Goal: Find specific page/section: Find specific page/section

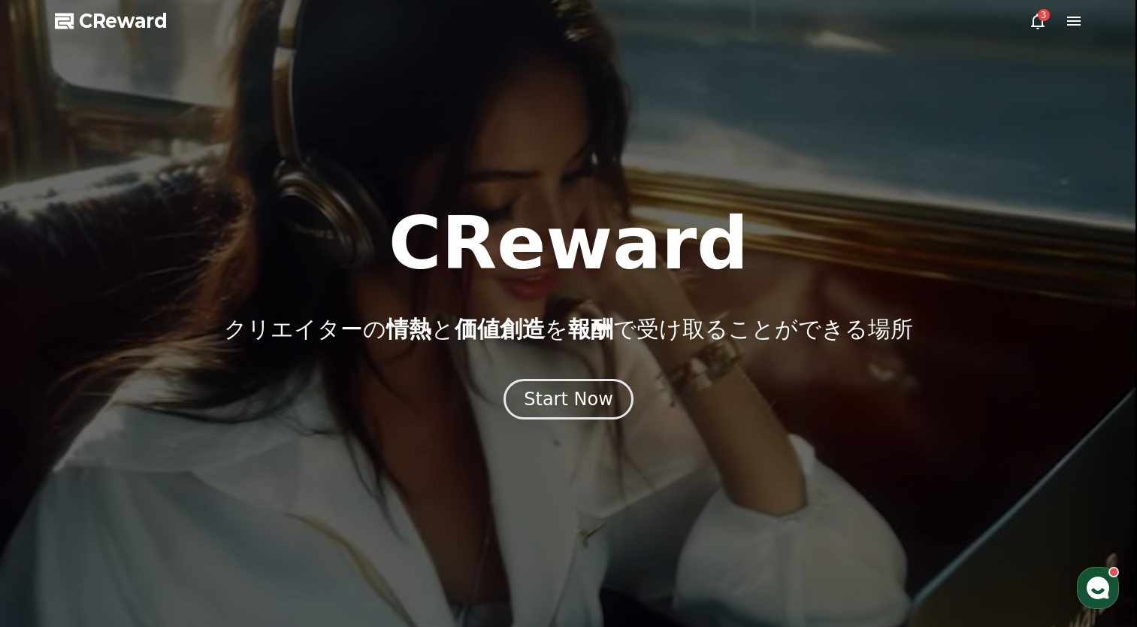
click at [556, 413] on button "Start Now" at bounding box center [569, 399] width 130 height 41
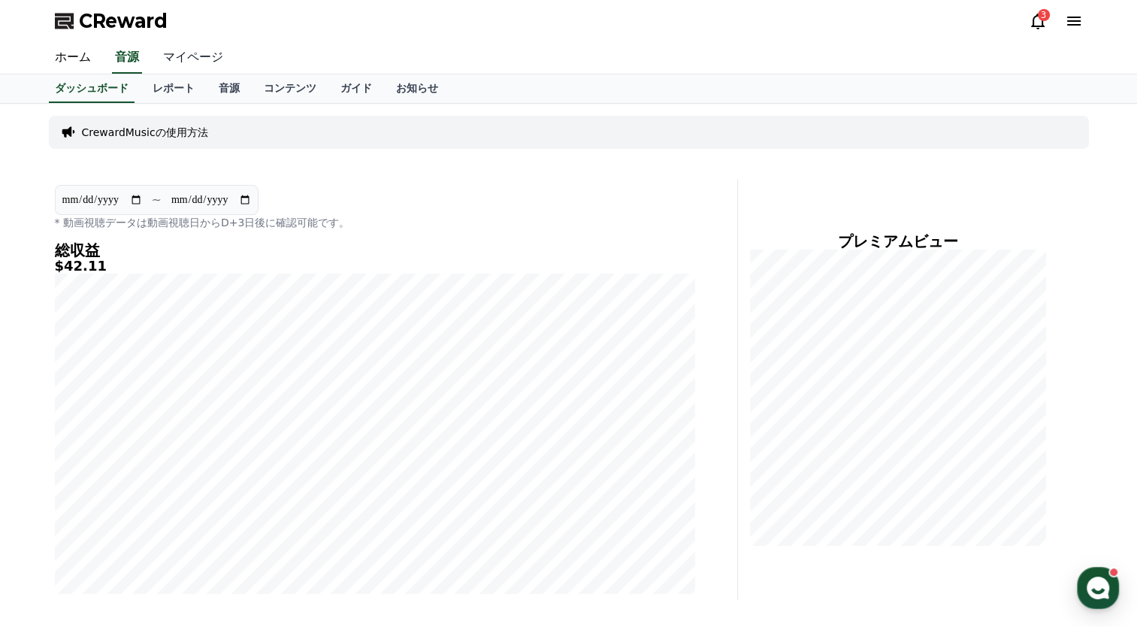
click at [187, 68] on link "マイページ" at bounding box center [193, 58] width 84 height 32
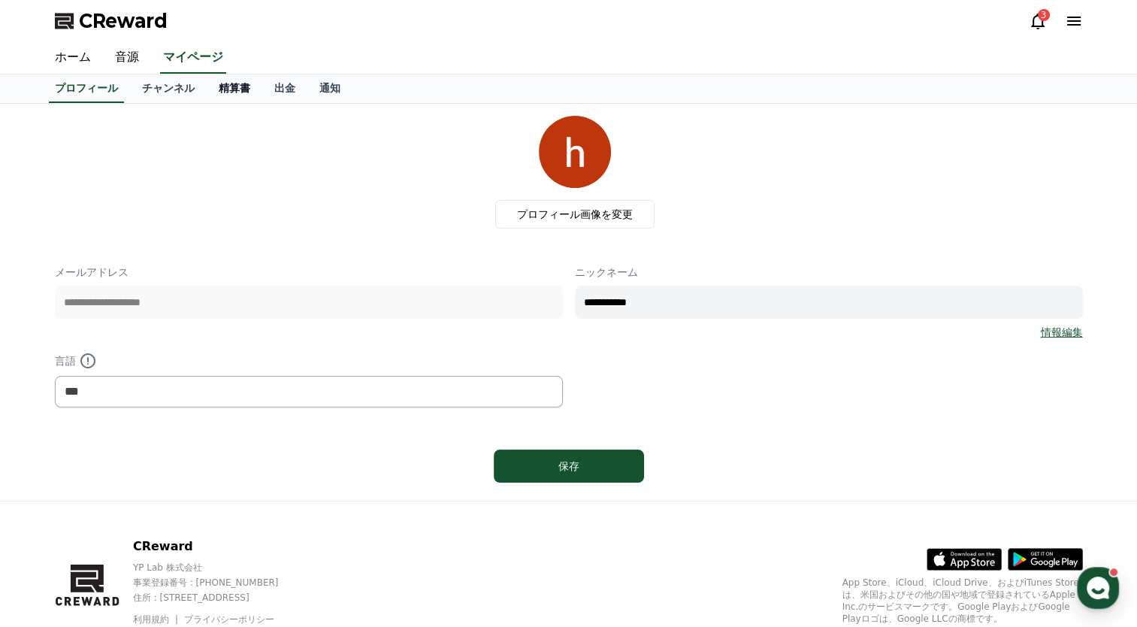
click at [222, 88] on link "精算書" at bounding box center [235, 88] width 56 height 29
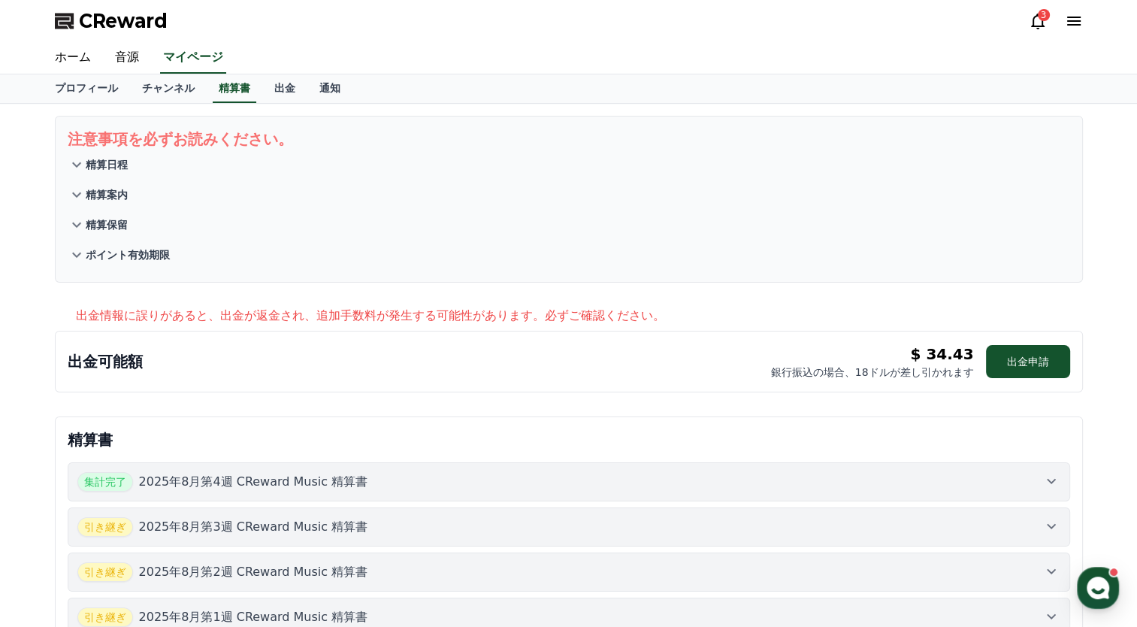
scroll to position [301, 0]
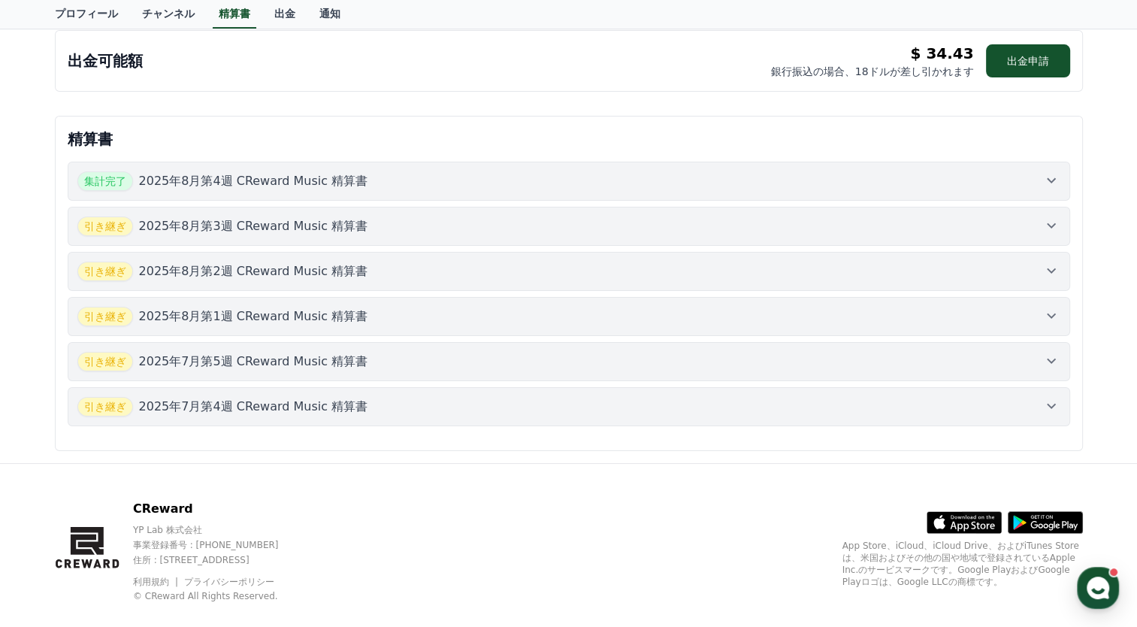
click at [1045, 176] on icon at bounding box center [1052, 180] width 18 height 18
